Goal: Information Seeking & Learning: Learn about a topic

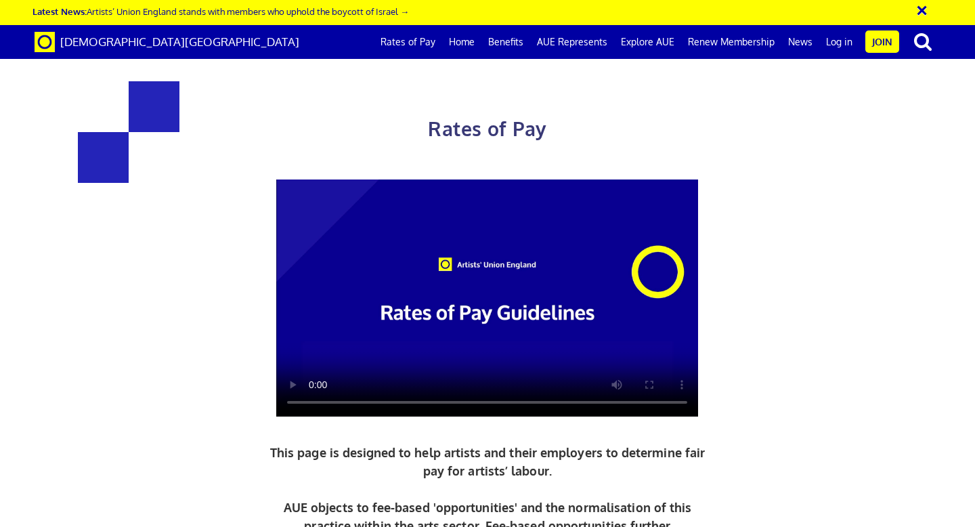
scroll to position [0, 7]
click at [464, 35] on link "Home" at bounding box center [461, 42] width 39 height 34
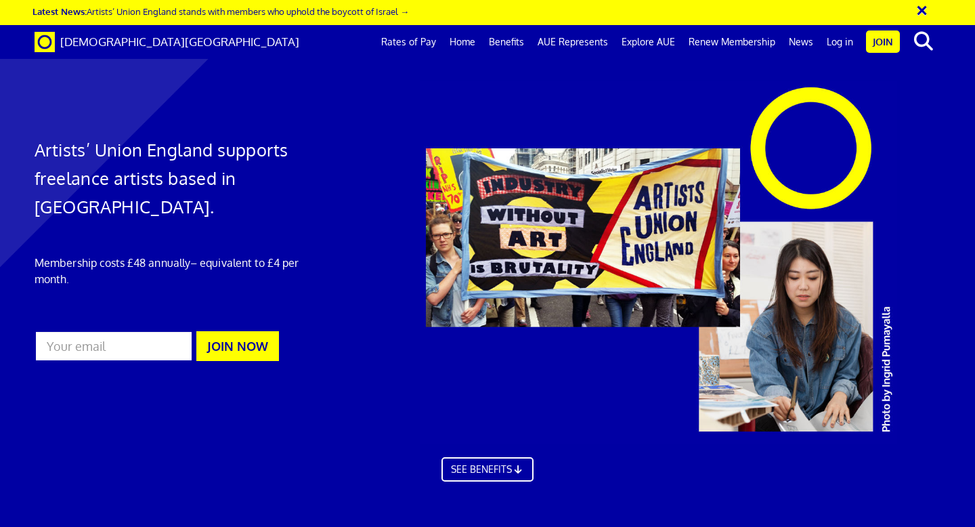
scroll to position [0, 7]
click at [206, 178] on h1 "Artists’ Union England supports freelance artists based in [GEOGRAPHIC_DATA]." at bounding box center [179, 177] width 288 height 85
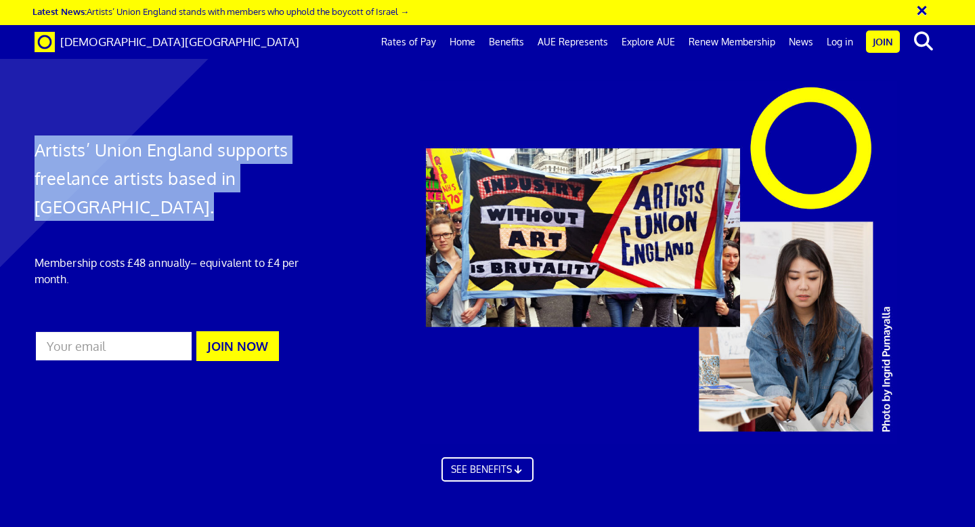
click at [206, 178] on h1 "Artists’ Union England supports freelance artists based in [GEOGRAPHIC_DATA]." at bounding box center [179, 177] width 288 height 85
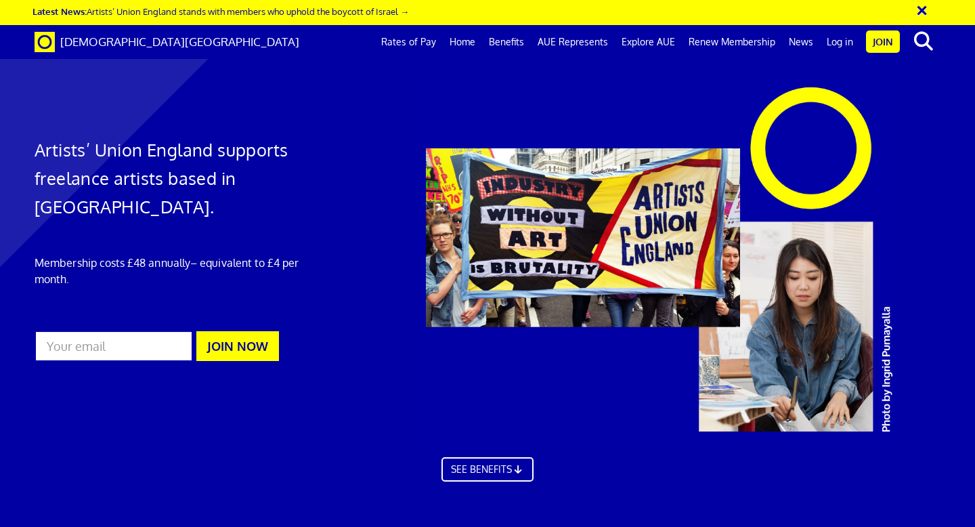
click at [216, 255] on p "Membership costs £48 annually – equivalent to £4 per month." at bounding box center [179, 271] width 288 height 32
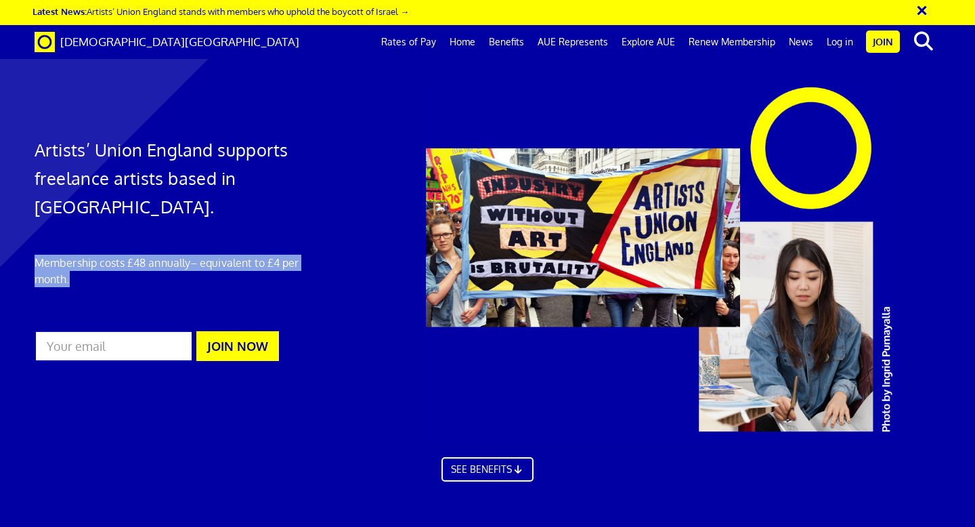
click at [216, 255] on p "Membership costs £48 annually – equivalent to £4 per month." at bounding box center [179, 271] width 288 height 32
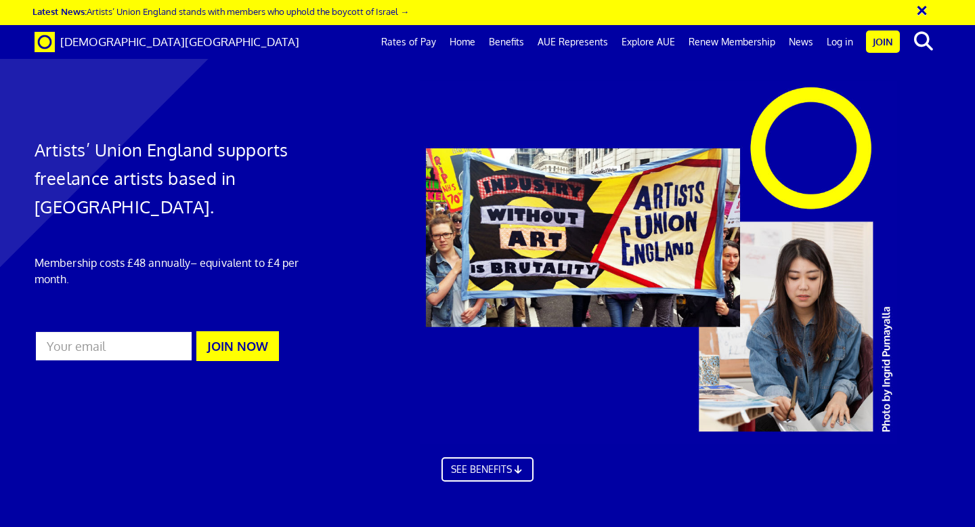
scroll to position [0, 0]
click at [443, 45] on link "Rates of Pay" at bounding box center [408, 42] width 68 height 34
click at [477, 45] on link "Home" at bounding box center [462, 42] width 39 height 34
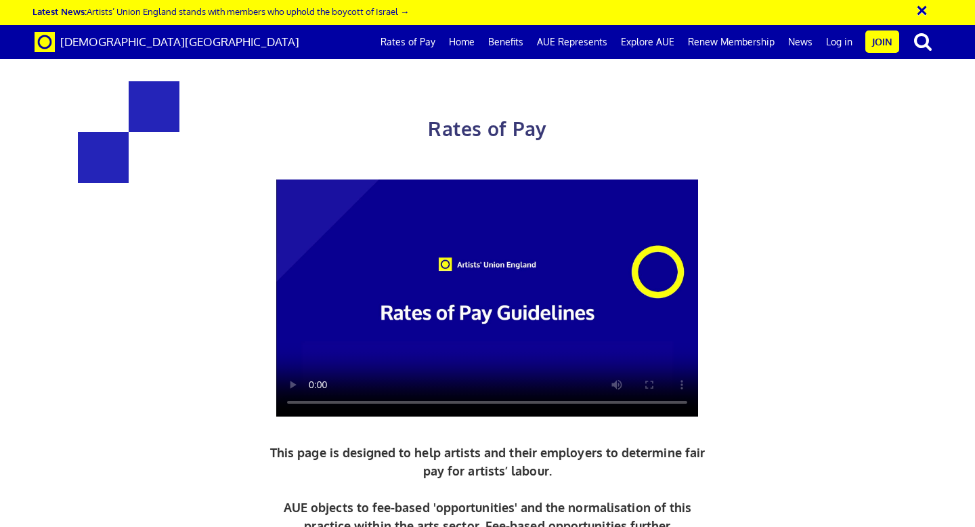
scroll to position [111, 0]
click at [525, 45] on link "Benefits" at bounding box center [505, 42] width 49 height 34
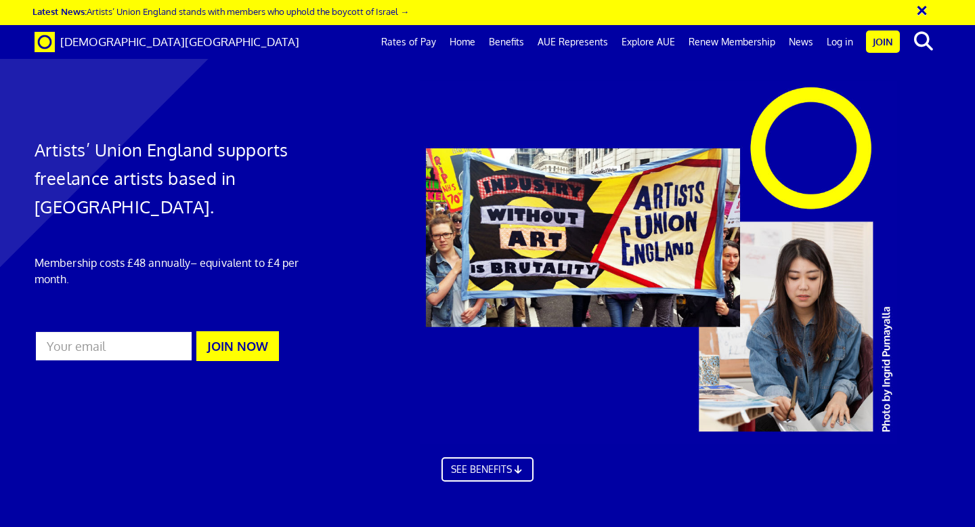
scroll to position [777, 0]
